Goal: Task Accomplishment & Management: Complete application form

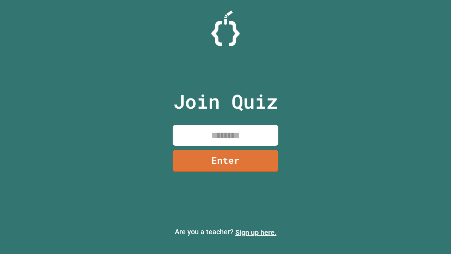
click at [253, 232] on link "Sign up here." at bounding box center [256, 232] width 41 height 8
